Goal: Task Accomplishment & Management: Complete application form

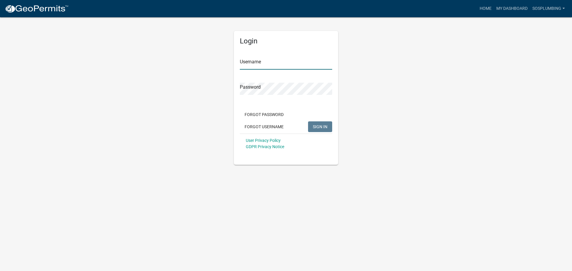
click at [263, 68] on input "Username" at bounding box center [286, 63] width 92 height 12
type input "SOSPLUMBING"
click at [328, 124] on button "SIGN IN" at bounding box center [320, 126] width 24 height 11
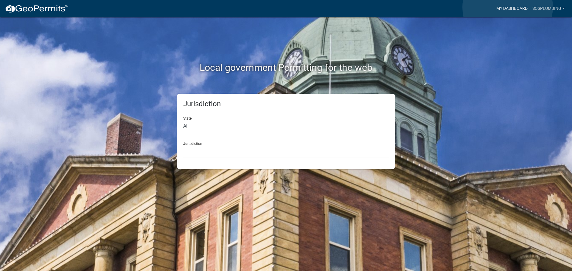
click at [507, 7] on link "My Dashboard" at bounding box center [512, 8] width 36 height 11
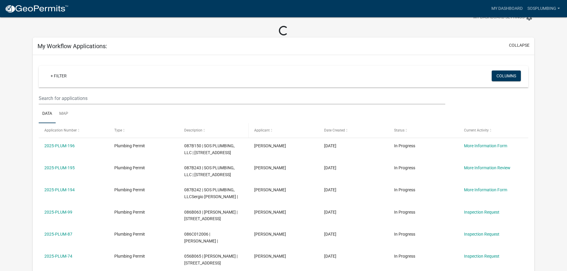
scroll to position [30, 0]
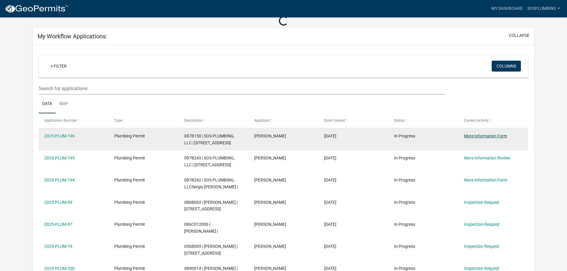
click at [478, 135] on link "More Information Form" at bounding box center [485, 136] width 43 height 5
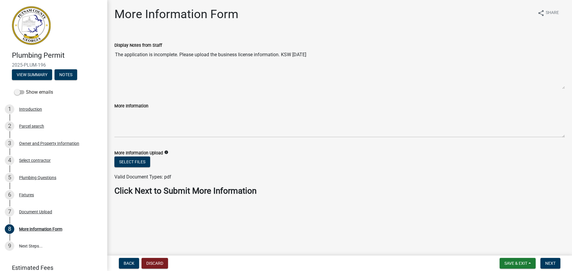
click at [165, 152] on icon "info" at bounding box center [166, 152] width 4 height 4
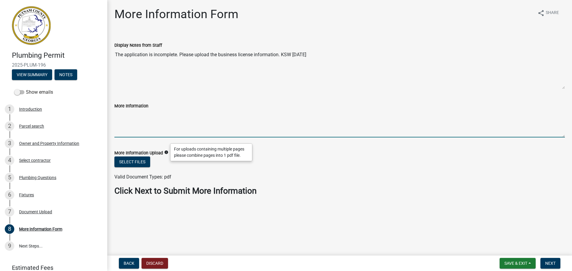
click at [160, 135] on textarea "More Information" at bounding box center [339, 124] width 450 height 28
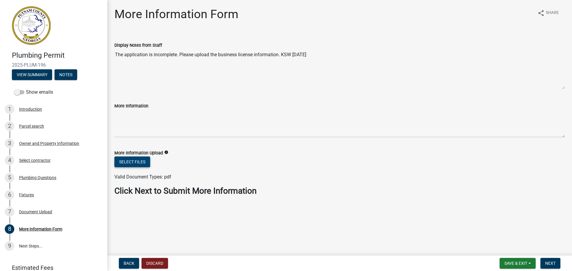
click at [137, 166] on button "Select files" at bounding box center [132, 162] width 36 height 11
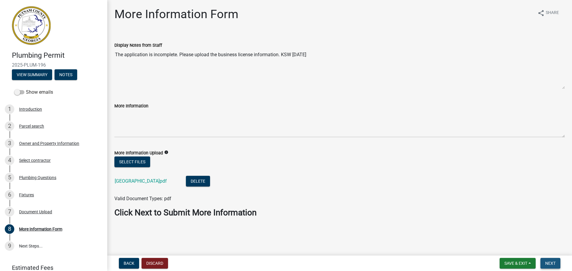
click at [546, 261] on span "Next" at bounding box center [550, 263] width 10 height 5
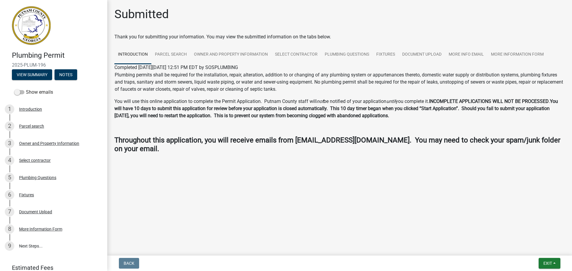
click at [44, 24] on img at bounding box center [31, 25] width 39 height 39
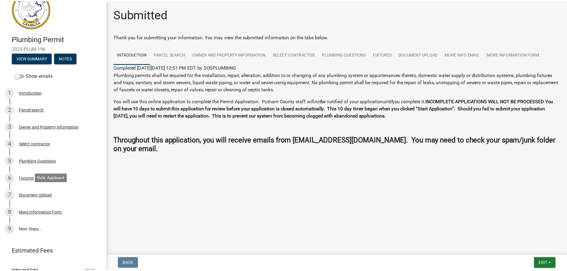
scroll to position [26, 0]
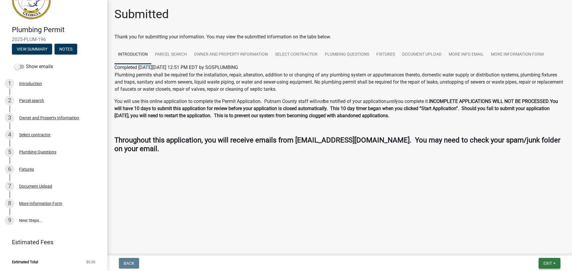
click at [547, 265] on span "Exit" at bounding box center [547, 263] width 9 height 5
click at [534, 247] on button "Save & Exit" at bounding box center [536, 248] width 48 height 14
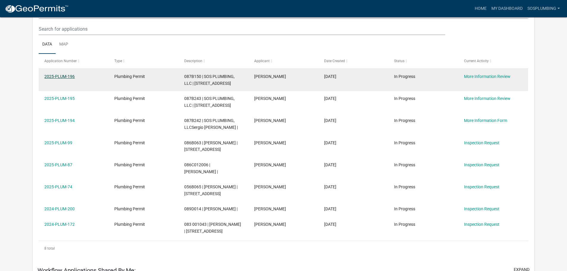
scroll to position [79, 0]
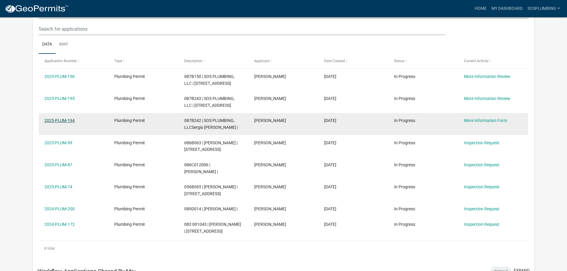
click at [56, 123] on link "2025-PLUM-194" at bounding box center [59, 120] width 30 height 5
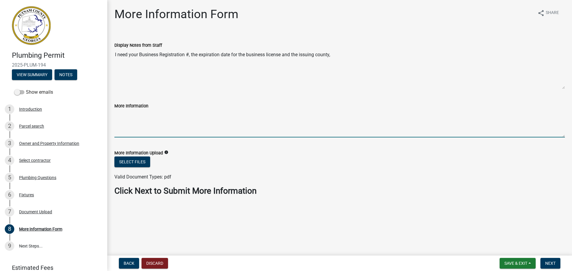
click at [125, 128] on textarea "More Information" at bounding box center [339, 124] width 450 height 28
type textarea "[DATE]-CS-0159, [DATE], [GEOGRAPHIC_DATA]"
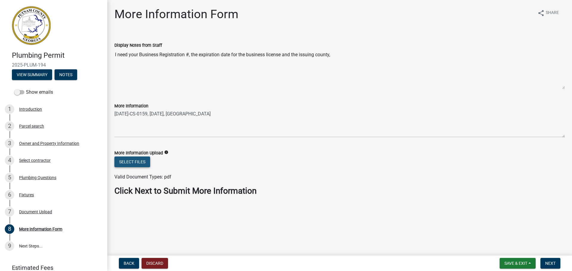
click at [133, 163] on button "Select files" at bounding box center [132, 162] width 36 height 11
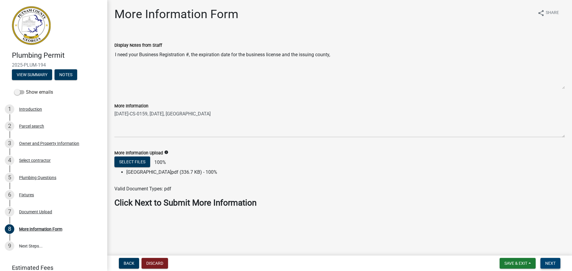
click at [546, 263] on span "Next" at bounding box center [550, 263] width 10 height 5
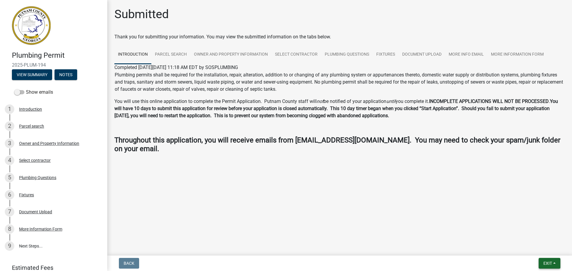
click at [548, 264] on span "Exit" at bounding box center [547, 263] width 9 height 5
click at [544, 250] on button "Save & Exit" at bounding box center [536, 248] width 48 height 14
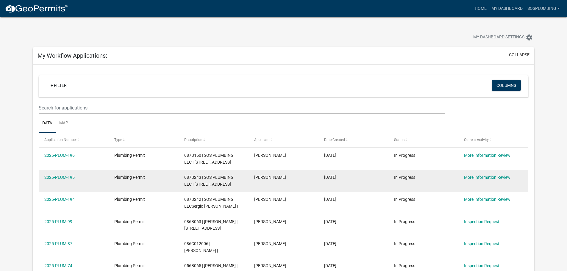
click at [61, 192] on datatable-body-cell "2025-PLUM-195" at bounding box center [74, 181] width 70 height 22
click at [66, 180] on link "2025-PLUM-195" at bounding box center [59, 177] width 30 height 5
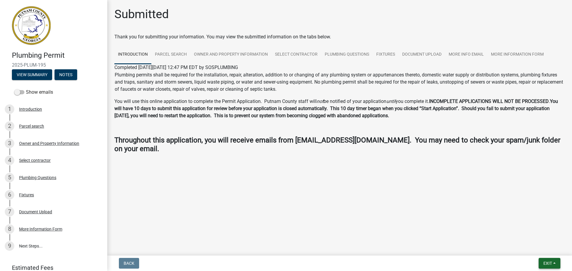
click at [549, 265] on span "Exit" at bounding box center [547, 263] width 9 height 5
click at [541, 247] on button "Save & Exit" at bounding box center [536, 248] width 48 height 14
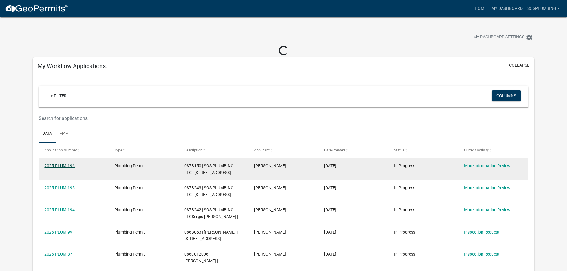
click at [63, 166] on link "2025-PLUM-196" at bounding box center [59, 165] width 30 height 5
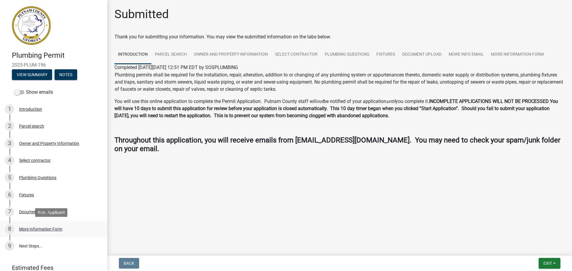
click at [50, 232] on div "8 More Information Form" at bounding box center [51, 230] width 93 height 10
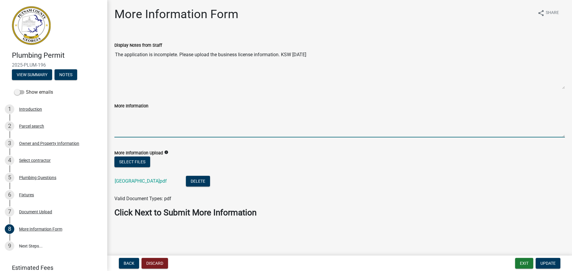
click at [152, 127] on textarea "More Information" at bounding box center [339, 124] width 450 height 28
click at [516, 262] on button "Exit" at bounding box center [524, 263] width 18 height 11
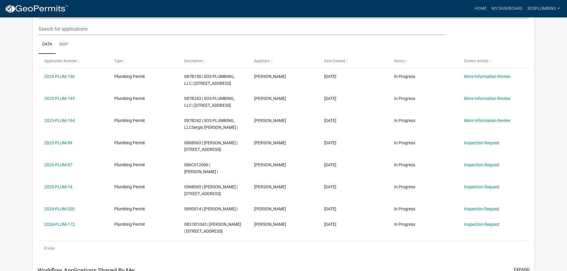
scroll to position [79, 0]
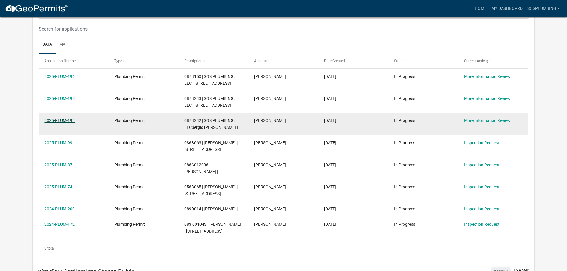
click at [71, 123] on link "2025-PLUM-194" at bounding box center [59, 120] width 30 height 5
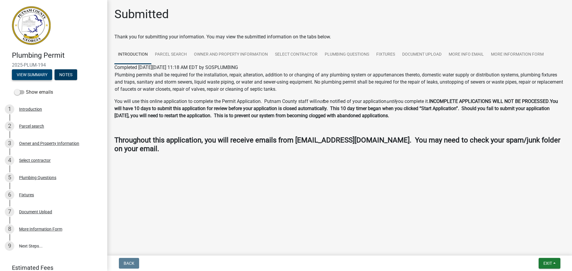
click at [18, 77] on button "View Summary" at bounding box center [32, 74] width 40 height 11
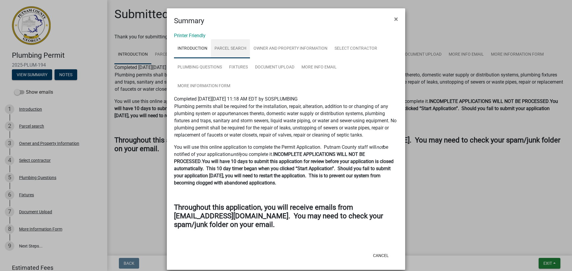
click at [227, 46] on link "Parcel search" at bounding box center [230, 48] width 39 height 19
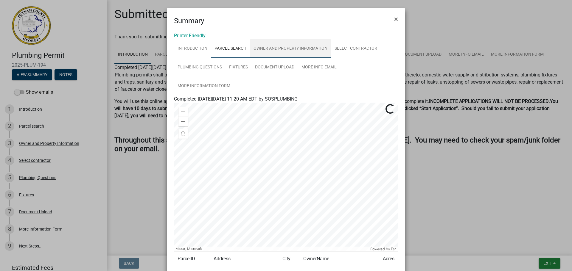
click at [260, 53] on link "Owner and Property Information" at bounding box center [290, 48] width 81 height 19
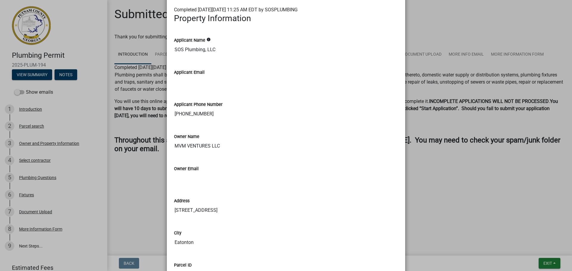
scroll to position [119, 0]
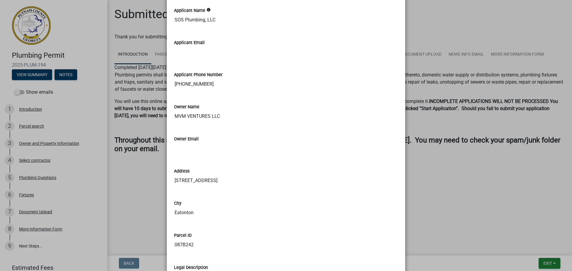
click at [440, 152] on ngb-modal-window "Summary × Printer Friendly Introduction Parcel search Owner and Property Inform…" at bounding box center [286, 135] width 572 height 271
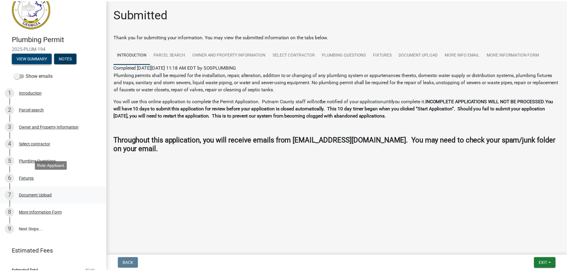
scroll to position [26, 0]
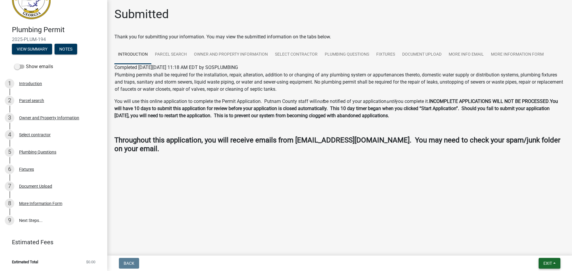
click at [549, 264] on span "Exit" at bounding box center [547, 263] width 9 height 5
click at [533, 247] on button "Save & Exit" at bounding box center [536, 248] width 48 height 14
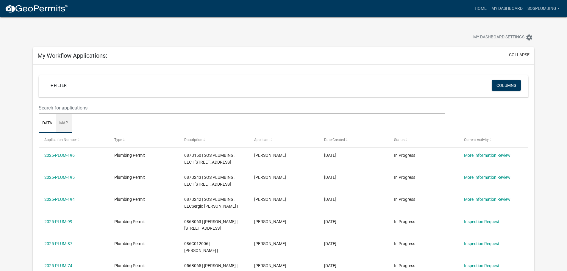
click at [68, 123] on link "Map" at bounding box center [64, 123] width 16 height 19
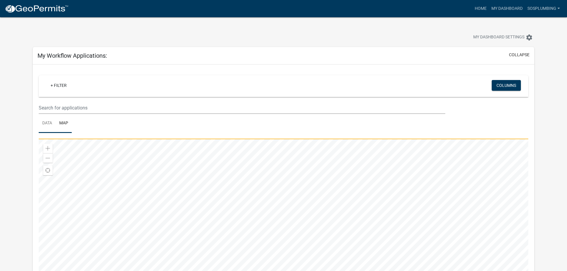
click at [44, 124] on link "Data" at bounding box center [47, 123] width 17 height 19
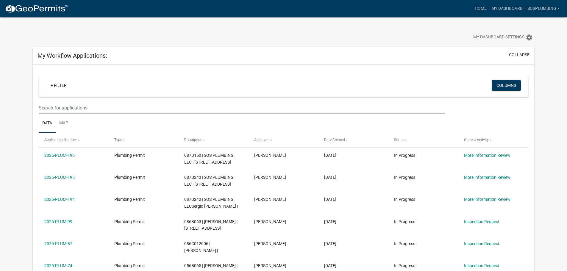
click at [368, 83] on div "+ Filter Columns" at bounding box center [283, 86] width 485 height 22
